Goal: Check status

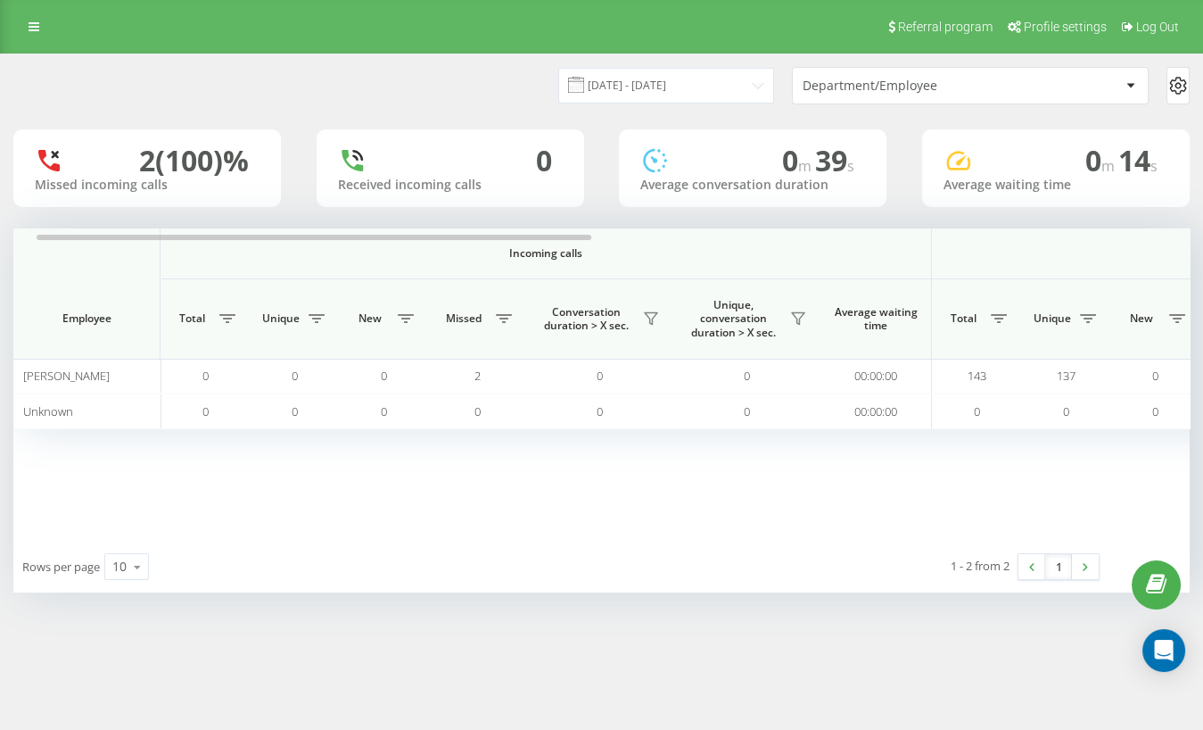
scroll to position [0, 15]
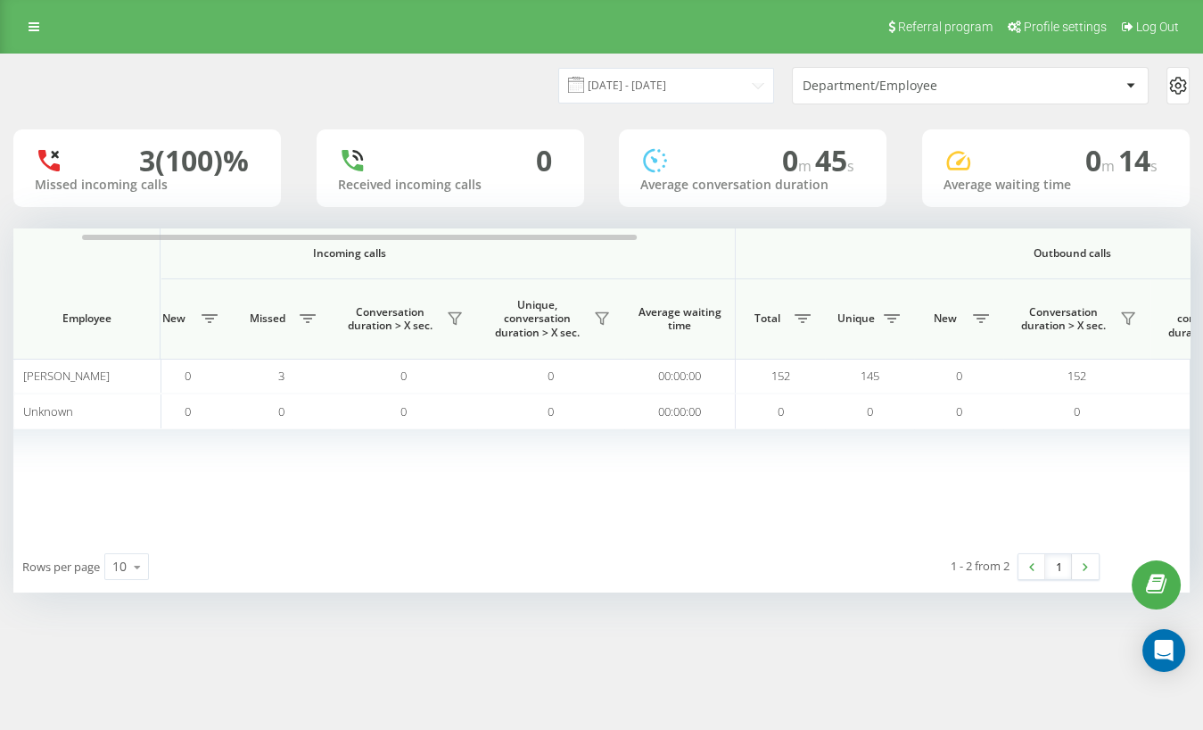
scroll to position [0, 180]
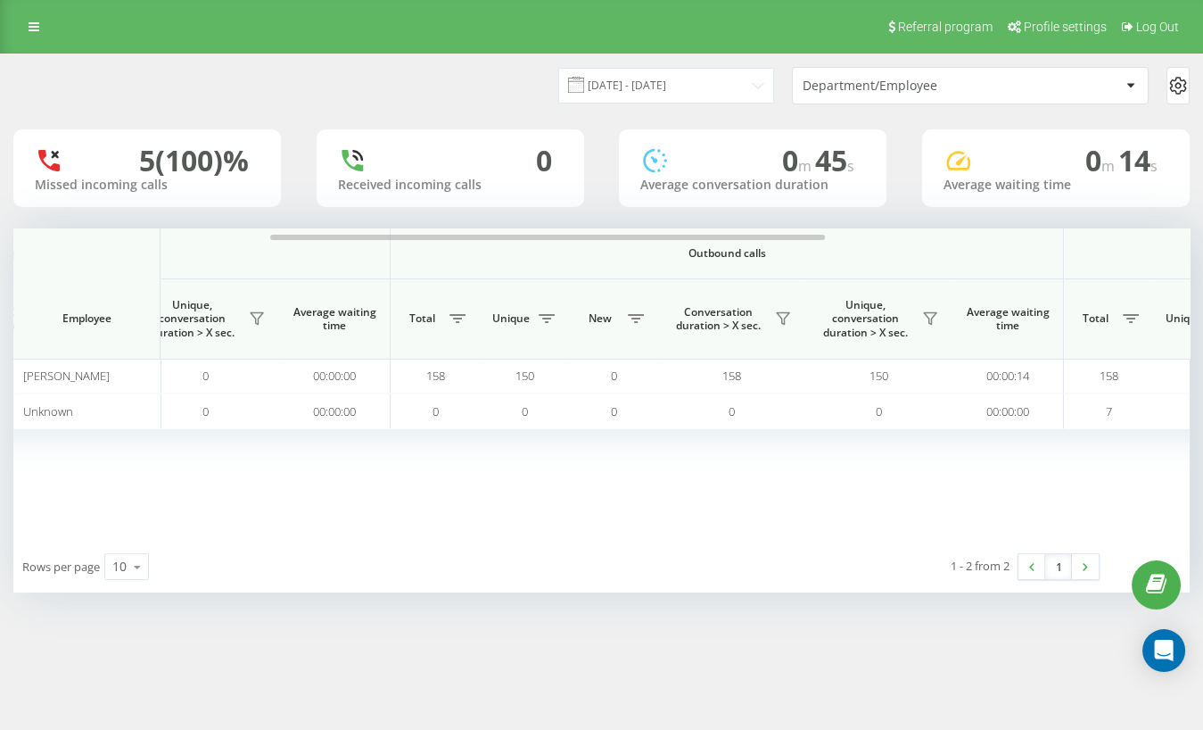
scroll to position [0, 576]
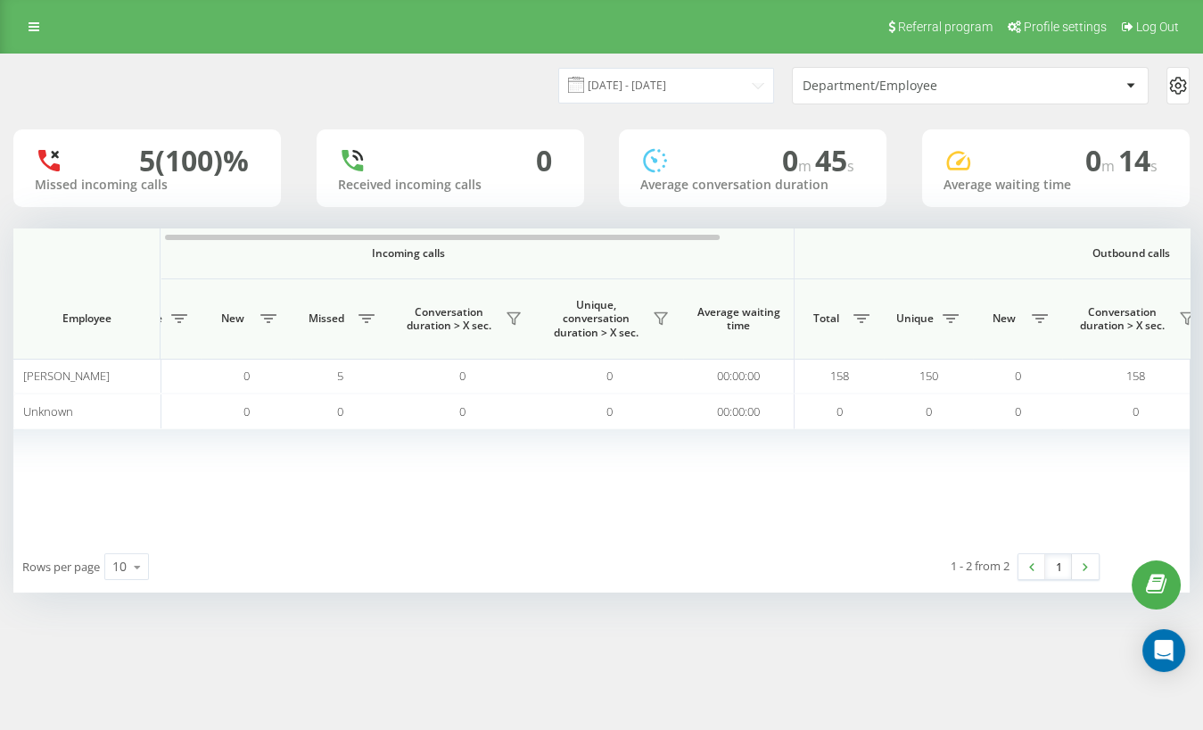
scroll to position [0, 198]
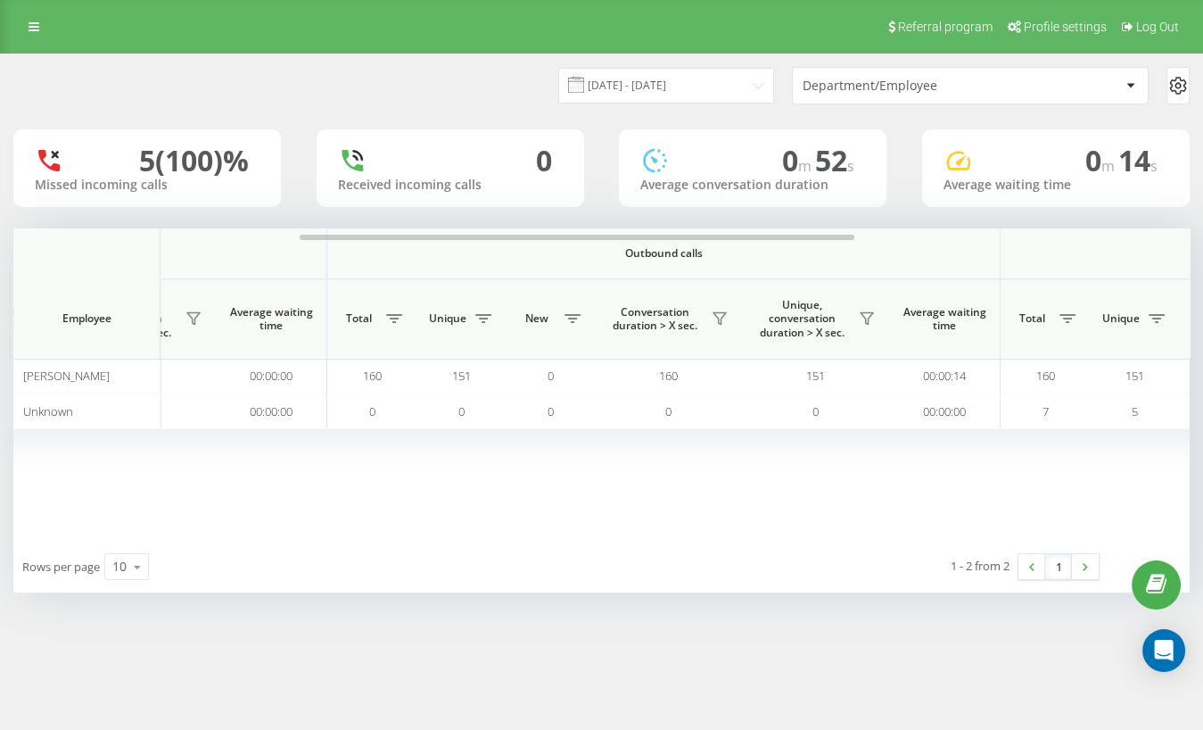
scroll to position [0, 835]
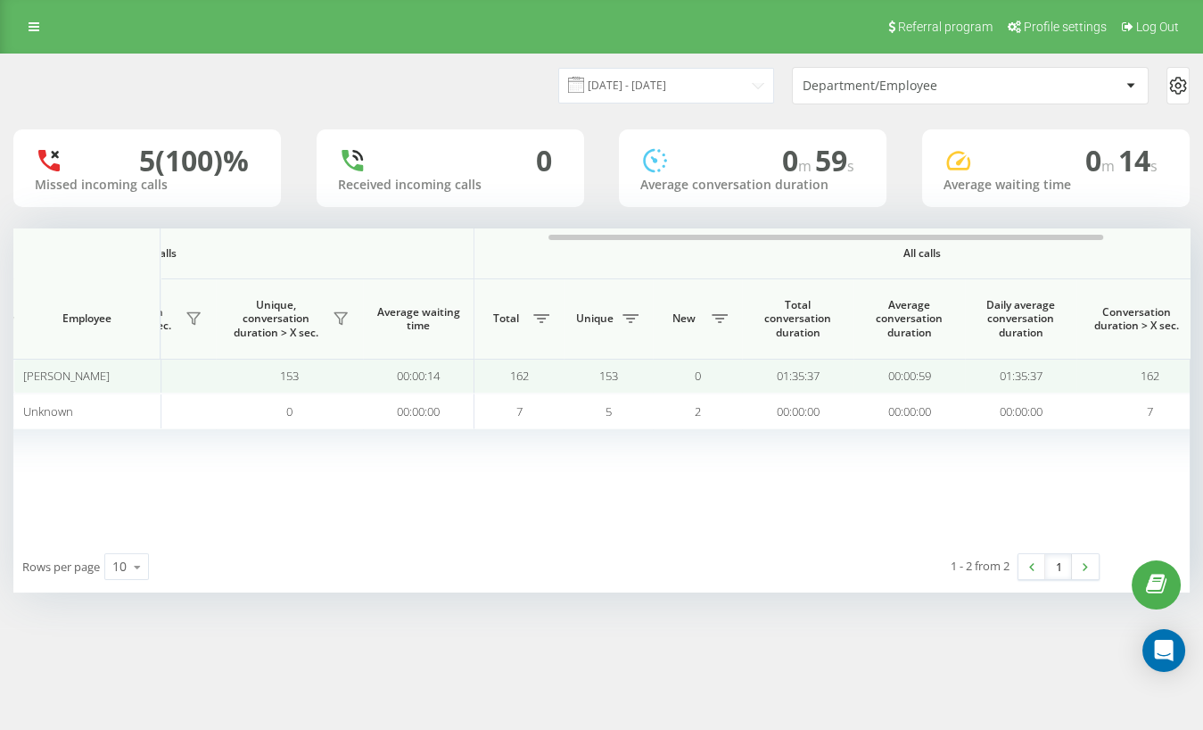
scroll to position [0, 1045]
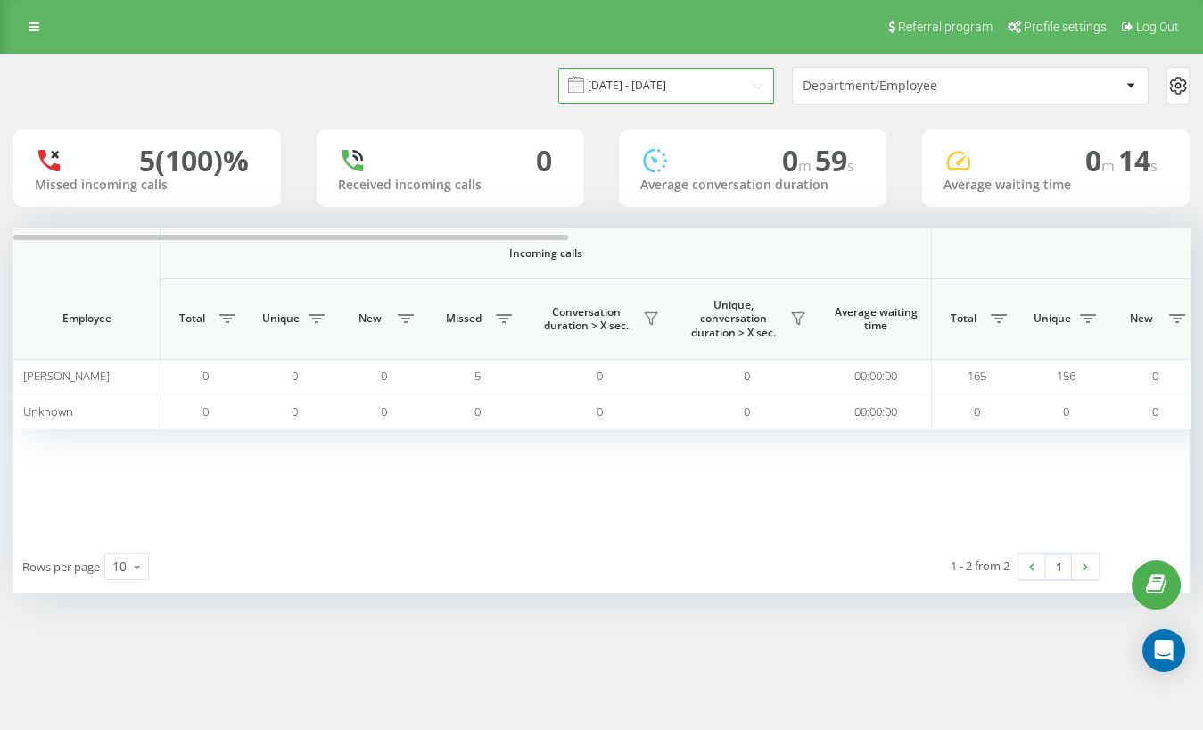
click at [702, 86] on input "[DATE] - [DATE]" at bounding box center [666, 85] width 216 height 35
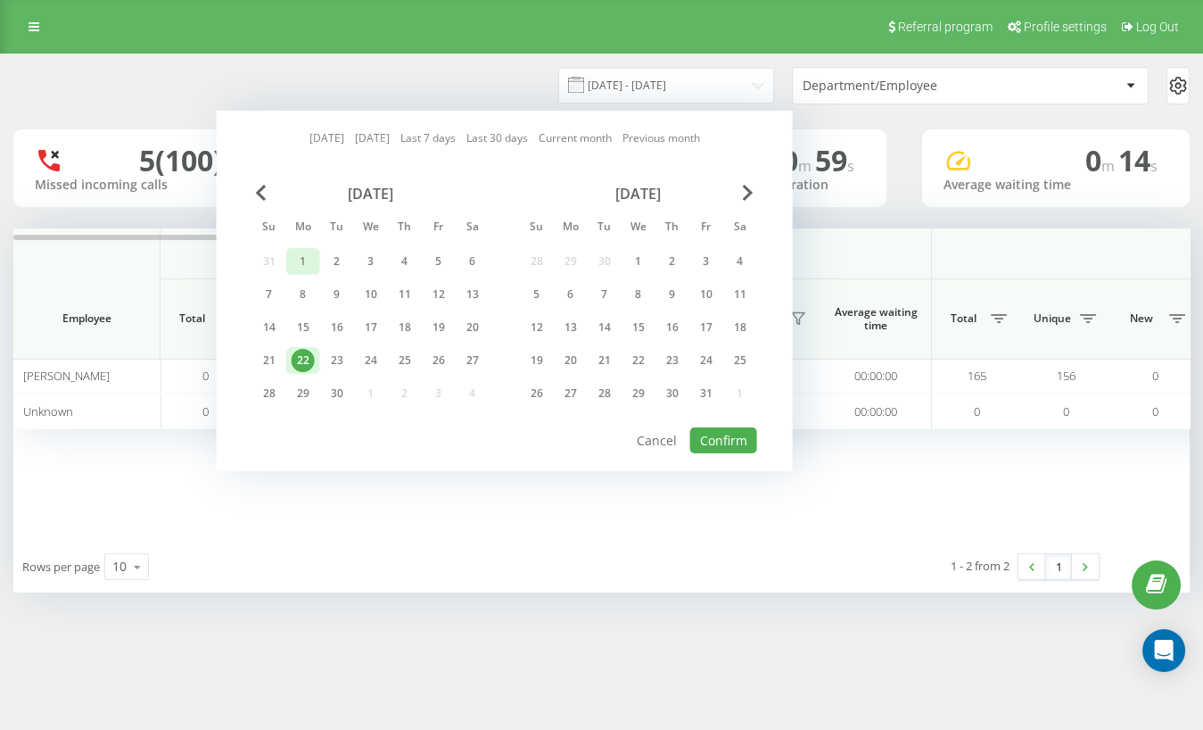
click at [301, 268] on div "1" at bounding box center [303, 261] width 23 height 23
click at [309, 367] on div "22" at bounding box center [303, 360] width 23 height 23
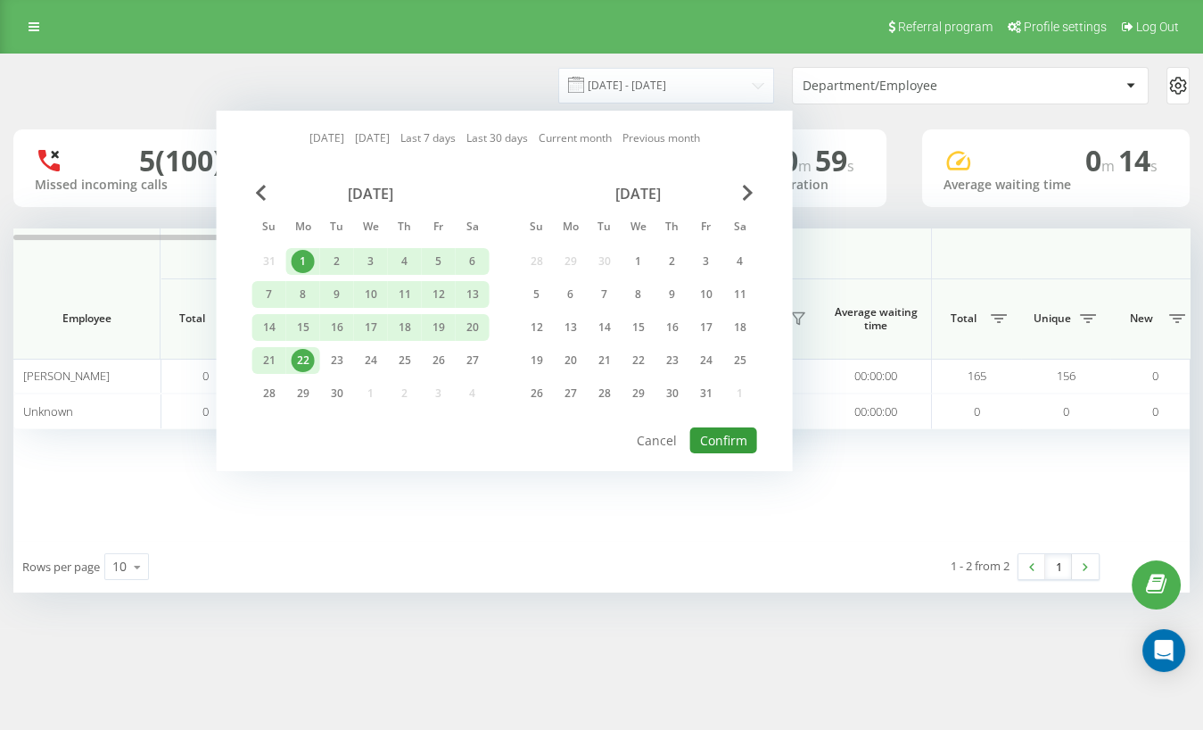
click at [742, 430] on button "Confirm" at bounding box center [723, 440] width 67 height 26
type input "01.09.2025 - 22.09.2025"
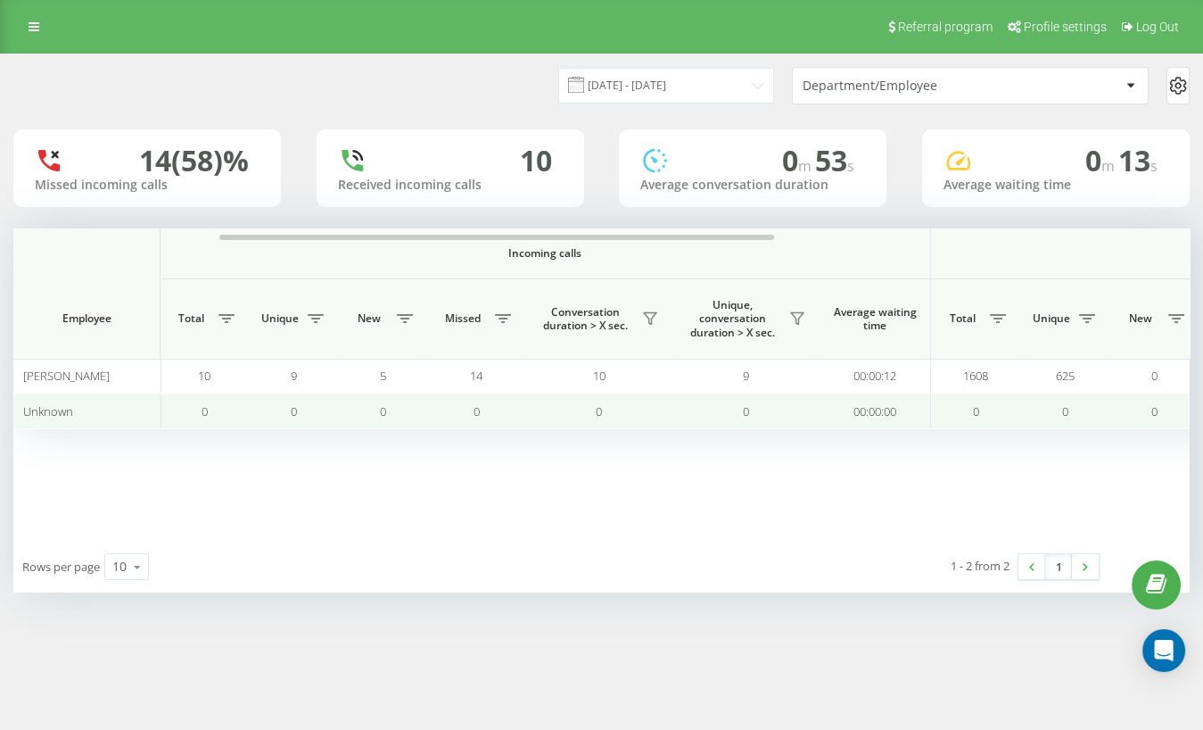
scroll to position [0, 144]
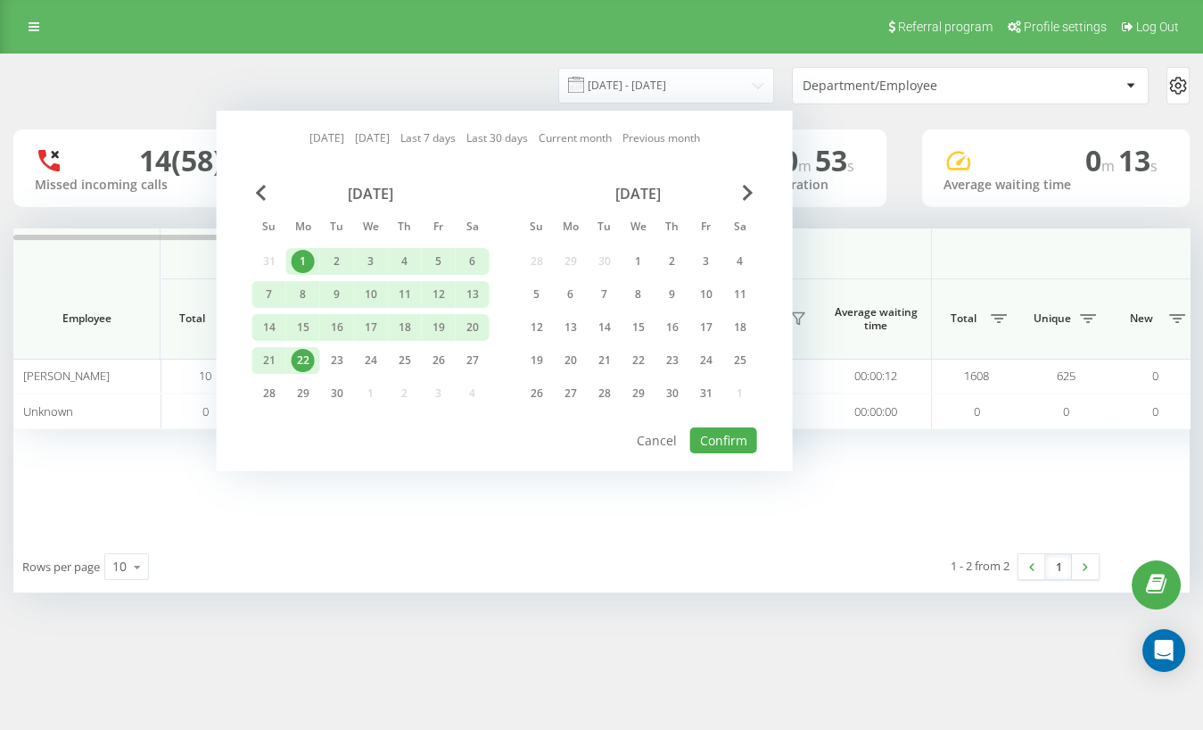
click at [303, 365] on div "22" at bounding box center [303, 360] width 23 height 23
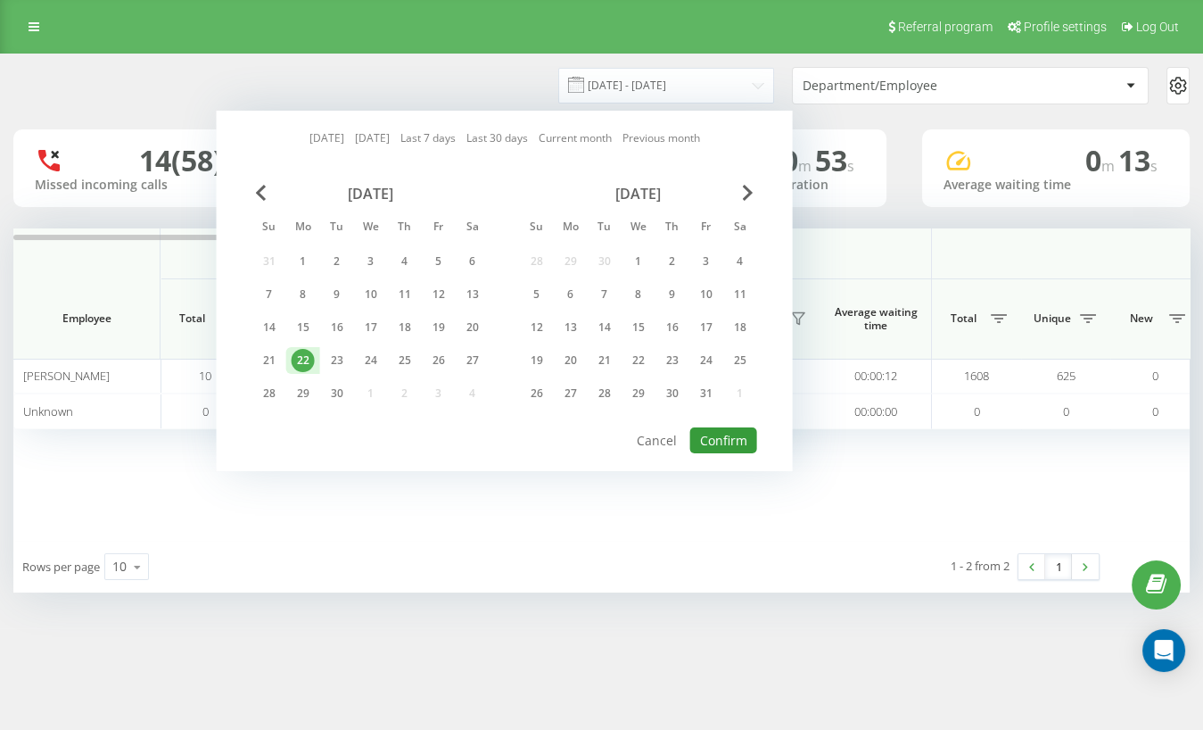
click at [708, 436] on button "Confirm" at bounding box center [723, 440] width 67 height 26
type input "[DATE] - [DATE]"
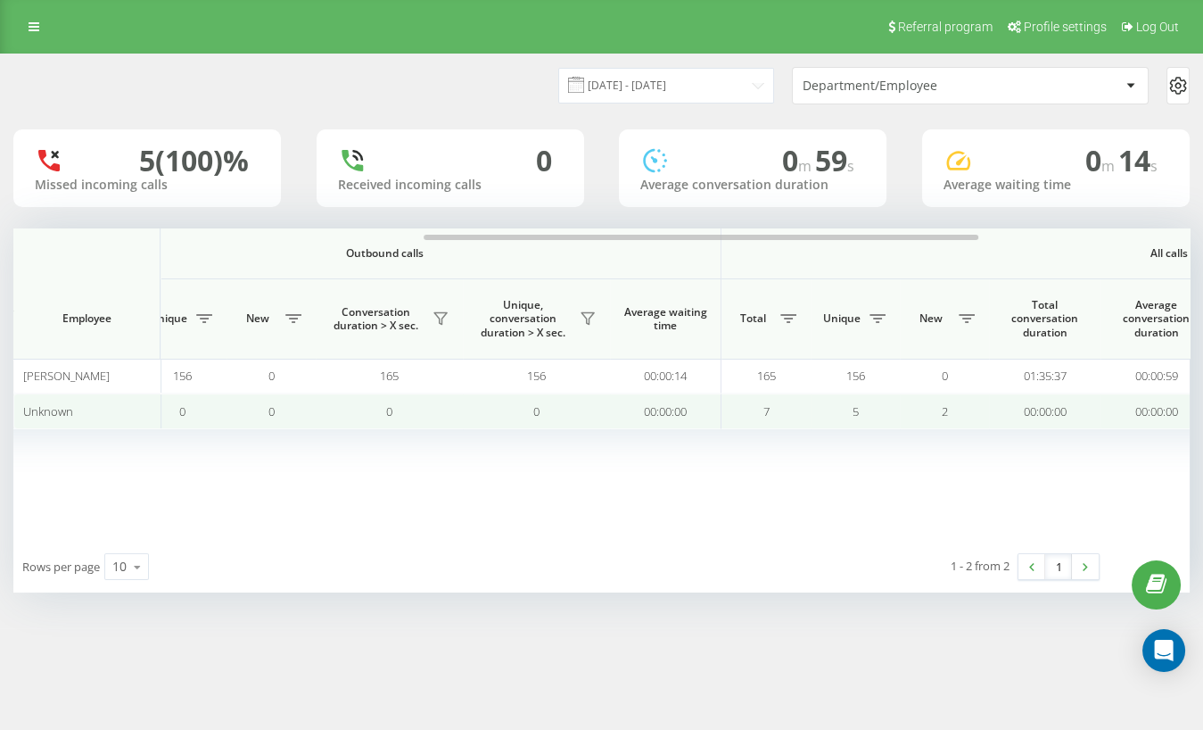
scroll to position [0, 878]
